Goal: Information Seeking & Learning: Learn about a topic

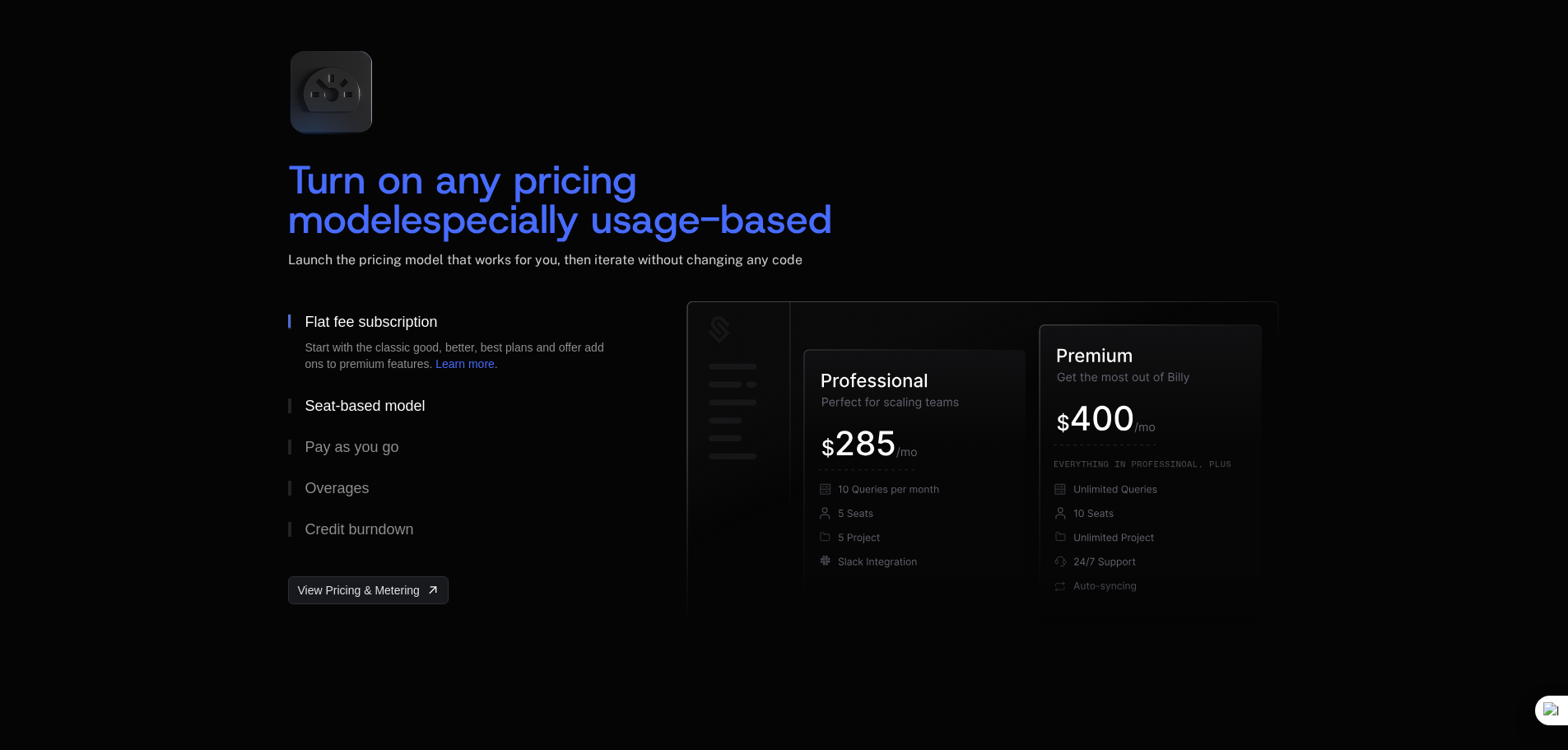
click at [372, 408] on div "Seat-based model" at bounding box center [364, 406] width 120 height 15
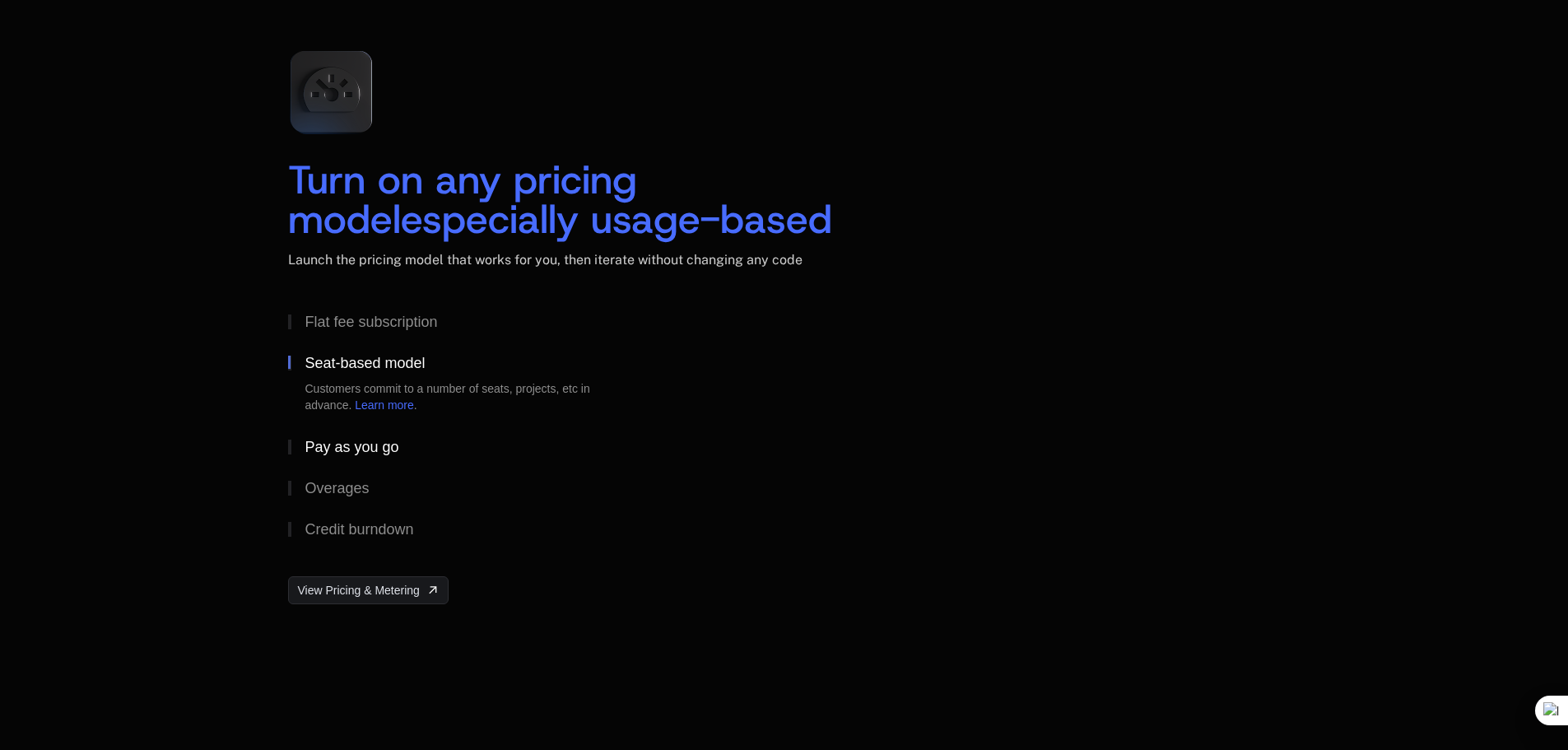
click at [367, 447] on div "Pay as you go" at bounding box center [351, 447] width 94 height 15
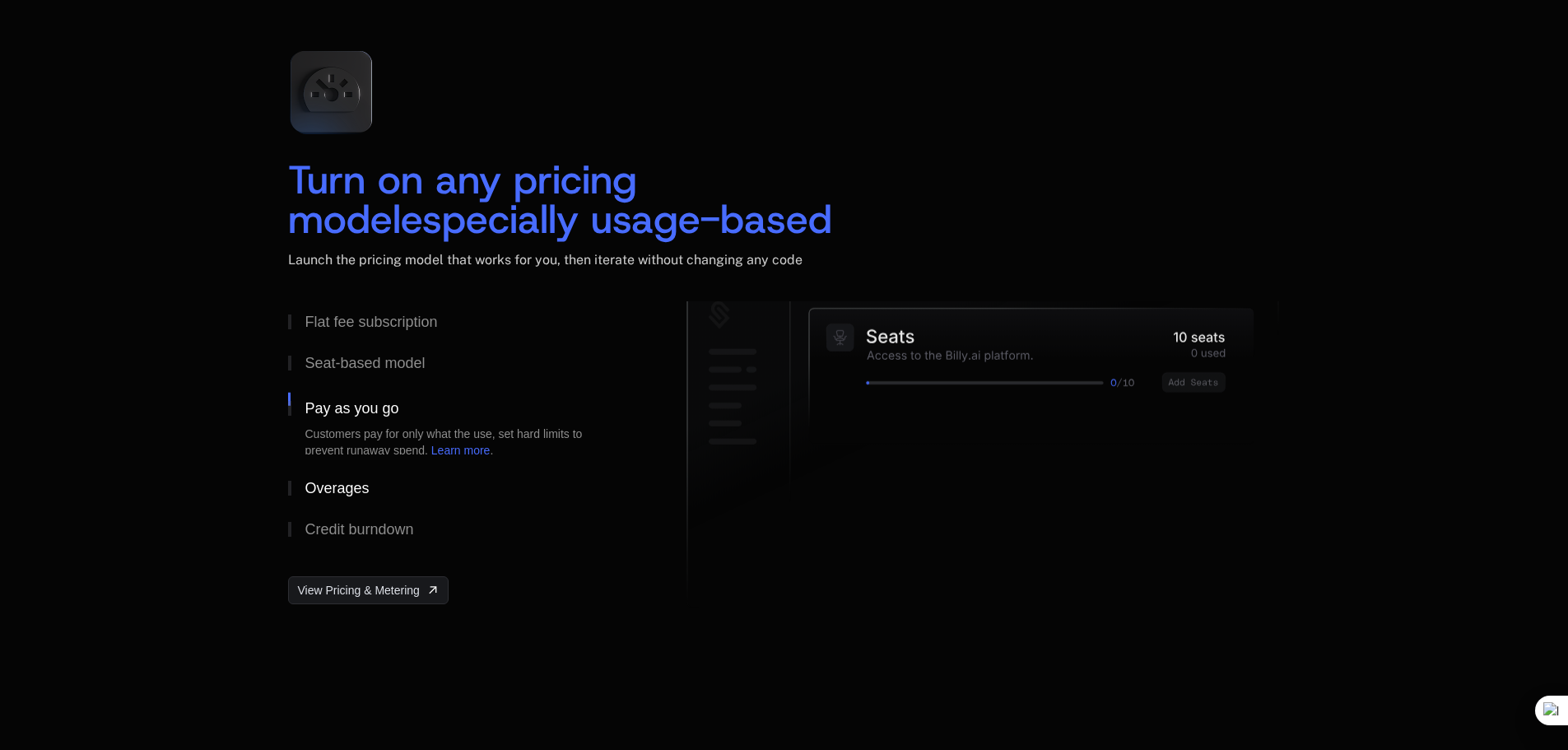
click at [359, 474] on button "Overages" at bounding box center [461, 488] width 345 height 41
click at [348, 515] on button "Credit burndown" at bounding box center [461, 529] width 345 height 41
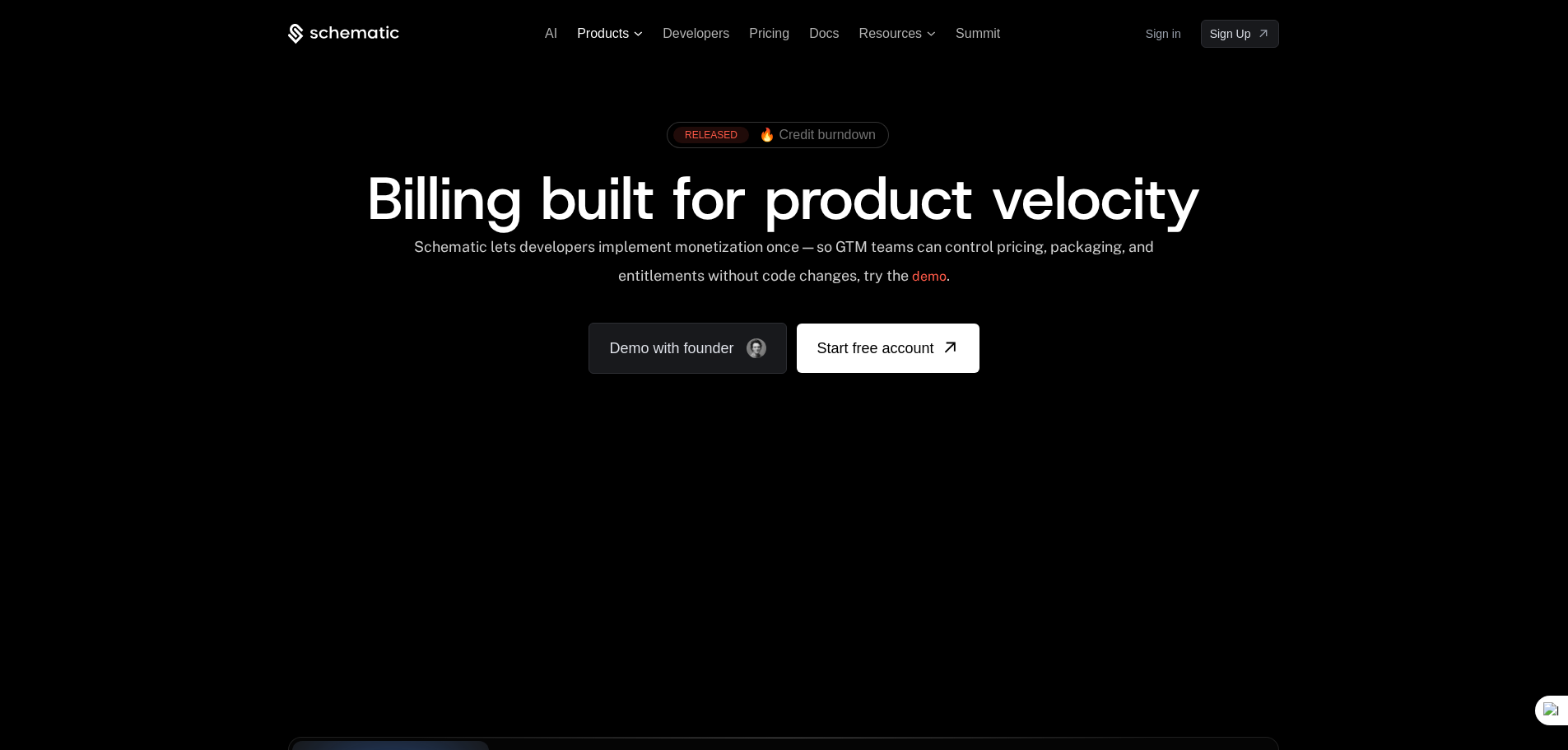
click at [608, 29] on span "Products" at bounding box center [602, 34] width 51 height 15
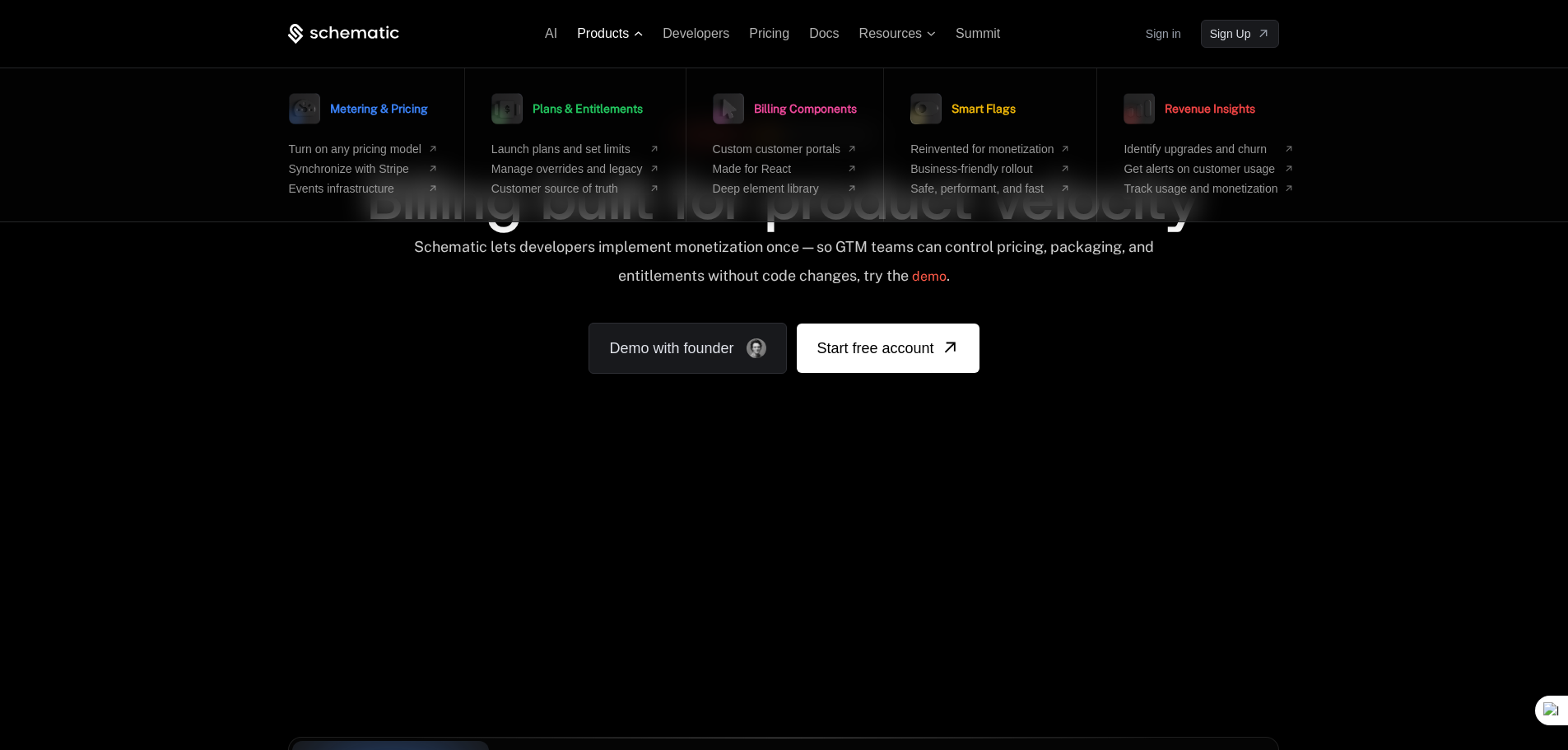
click at [608, 30] on span "Products" at bounding box center [602, 34] width 51 height 15
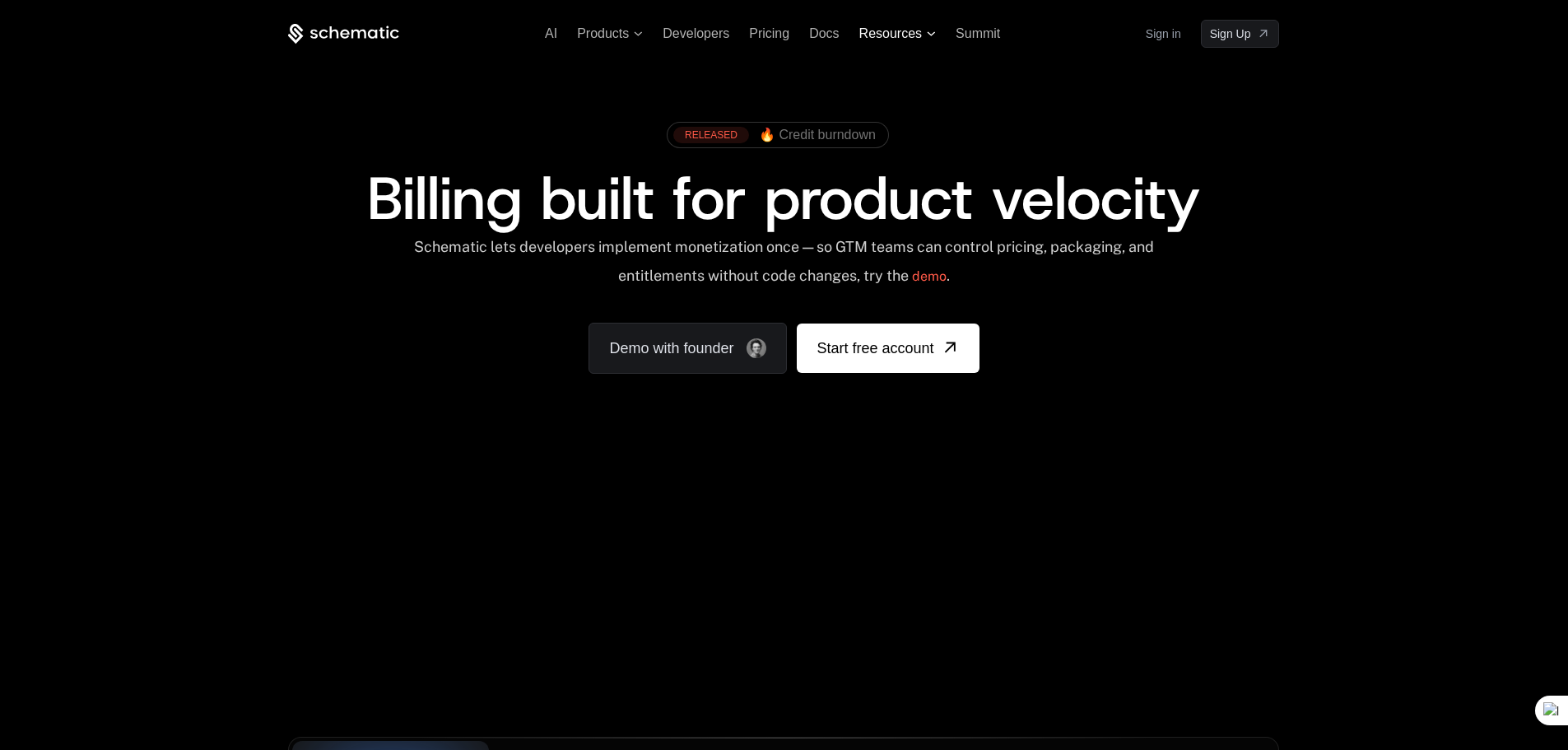
click at [901, 34] on span "Resources" at bounding box center [890, 34] width 63 height 15
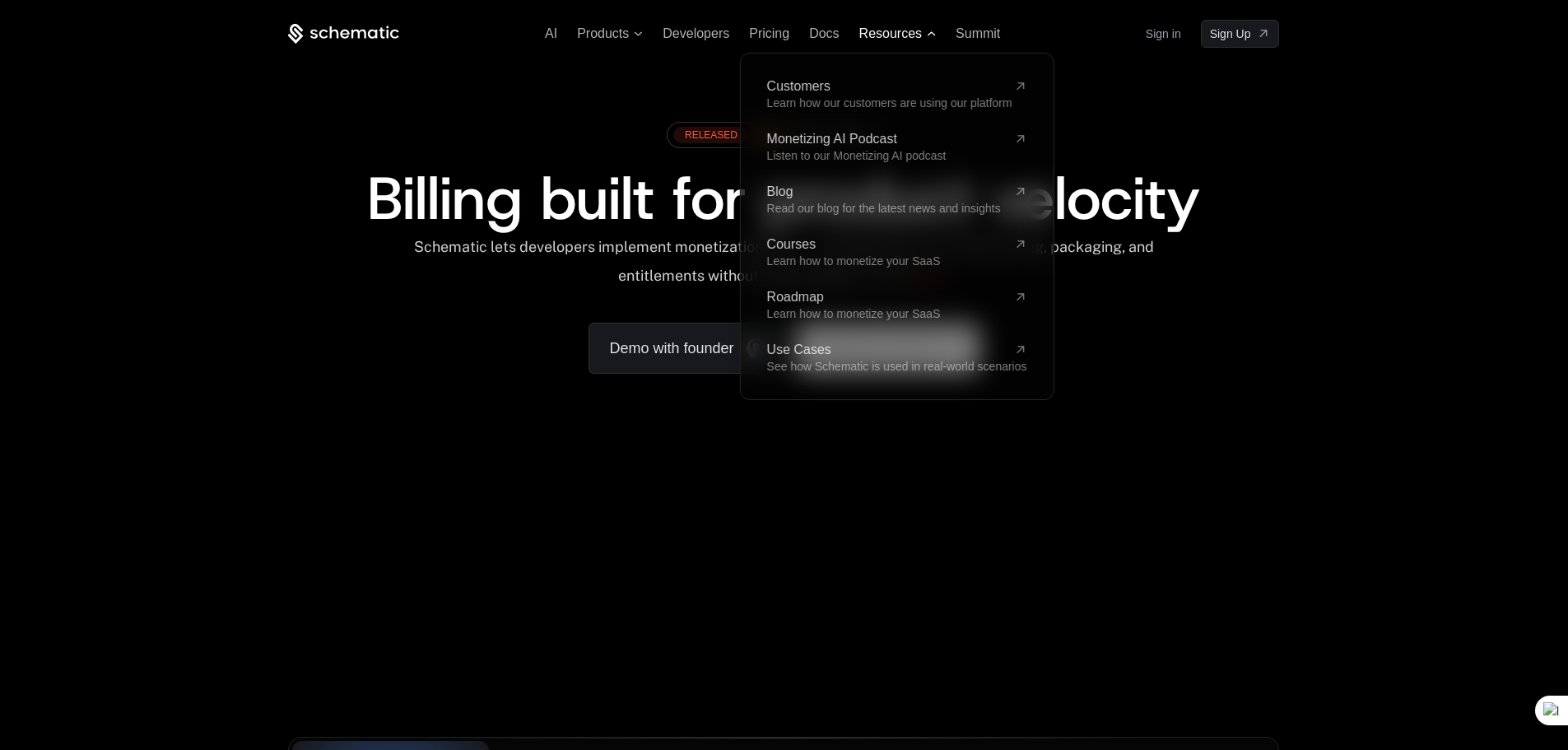
click at [901, 34] on span "Resources" at bounding box center [890, 34] width 63 height 15
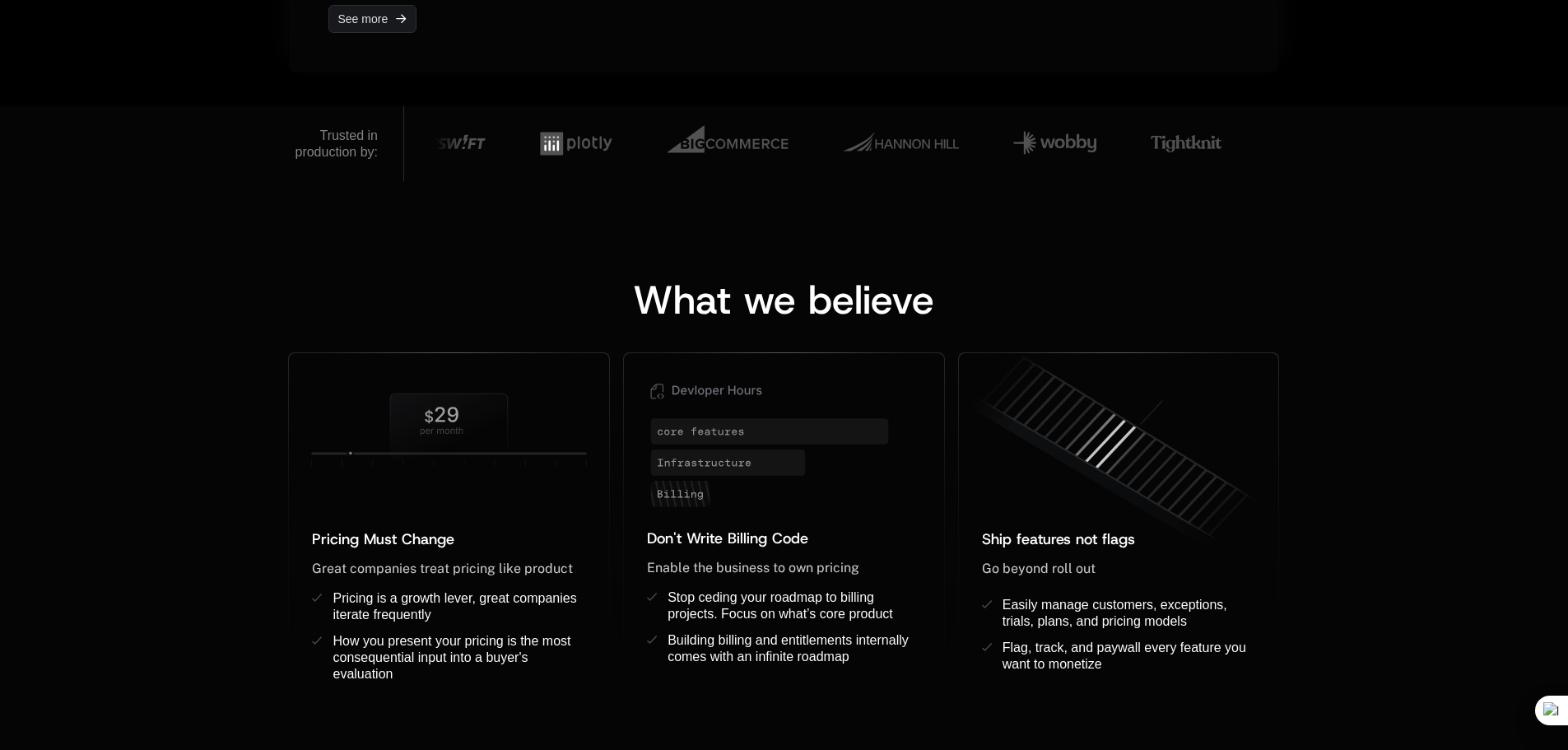
scroll to position [823, 0]
